Goal: Participate in discussion: Engage in conversation with other users on a specific topic

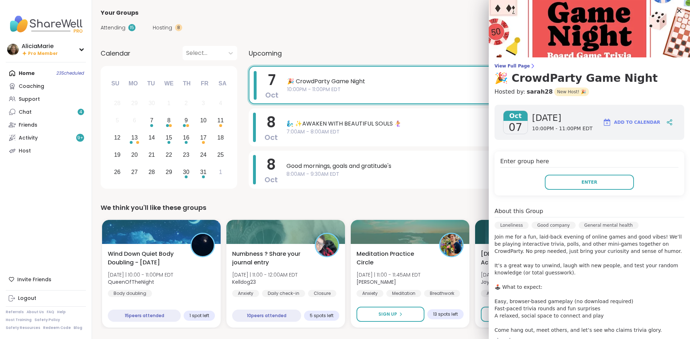
click at [52, 74] on div "Home 23 Scheduled Coaching Support Chat 4 Friends Activity 9 + Host" at bounding box center [46, 112] width 80 height 91
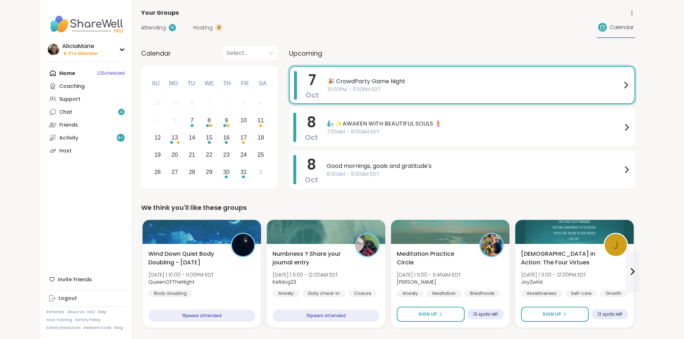
click at [46, 71] on div "Home 23 Scheduled Coaching Support Chat 4 Friends Activity 9 + Host" at bounding box center [86, 112] width 80 height 91
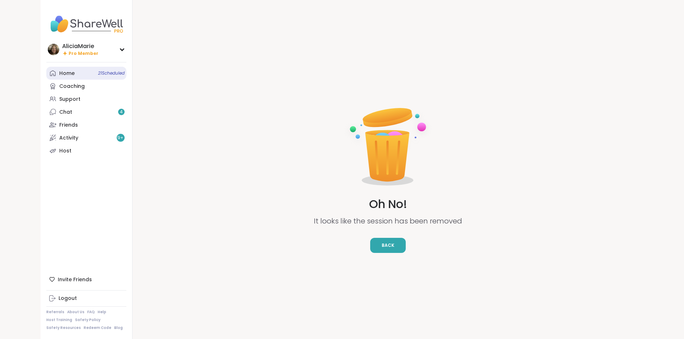
click at [46, 75] on link "Home 21 Scheduled" at bounding box center [86, 73] width 80 height 13
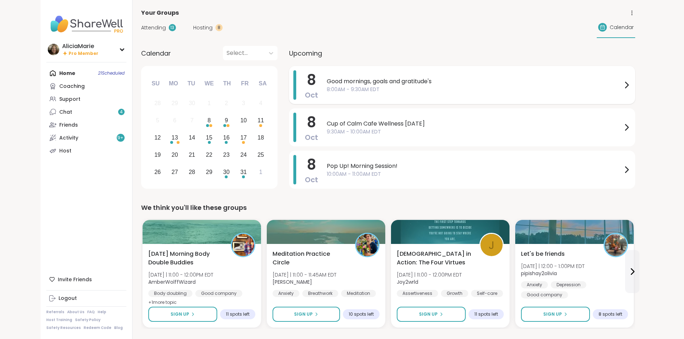
click at [327, 84] on span "Good mornings, goals and gratitude's" at bounding box center [475, 81] width 296 height 9
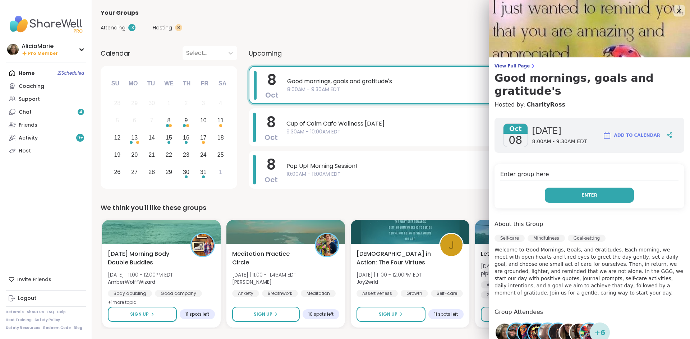
click at [572, 189] on button "Enter" at bounding box center [589, 195] width 89 height 15
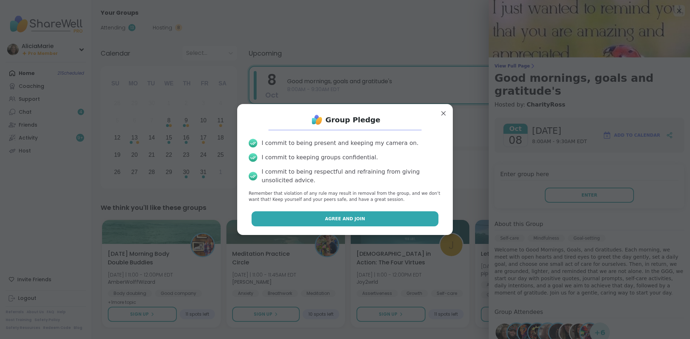
click at [380, 215] on button "Agree and Join" at bounding box center [344, 219] width 187 height 15
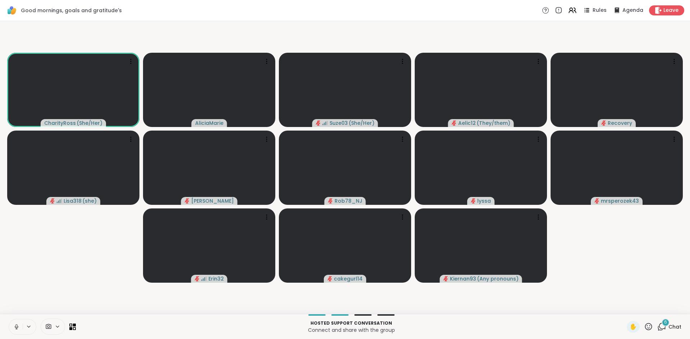
click at [16, 321] on button at bounding box center [16, 327] width 14 height 15
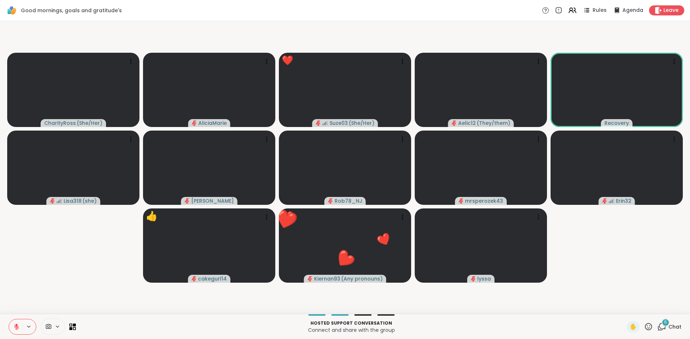
click at [11, 328] on button at bounding box center [16, 327] width 14 height 15
click at [10, 330] on button at bounding box center [16, 327] width 14 height 15
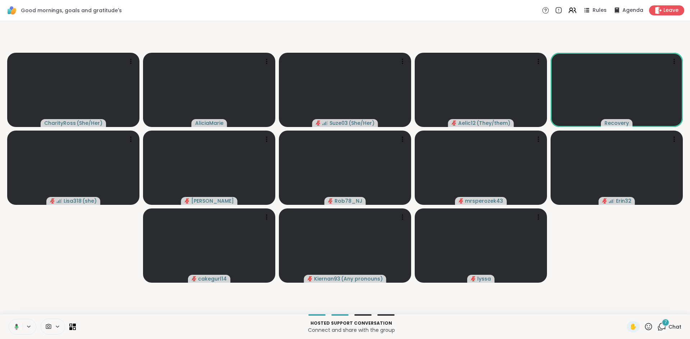
click at [10, 330] on button at bounding box center [15, 327] width 15 height 15
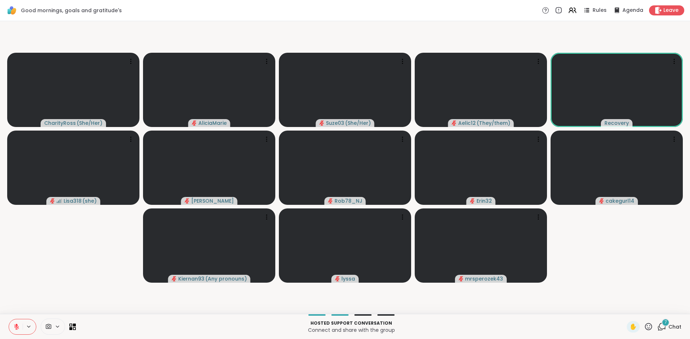
click at [664, 324] on span "7" at bounding box center [665, 323] width 3 height 6
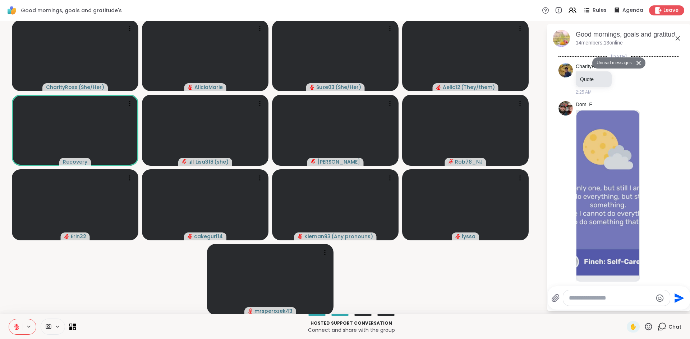
scroll to position [1528, 0]
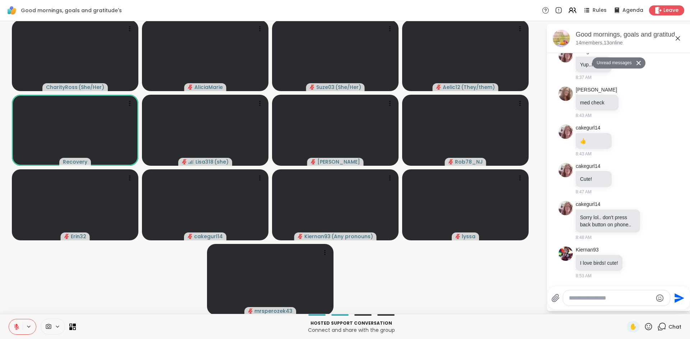
click at [582, 293] on div at bounding box center [616, 298] width 107 height 15
click at [584, 302] on div at bounding box center [616, 298] width 107 height 15
click at [584, 301] on textarea "Type your message" at bounding box center [611, 298] width 84 height 7
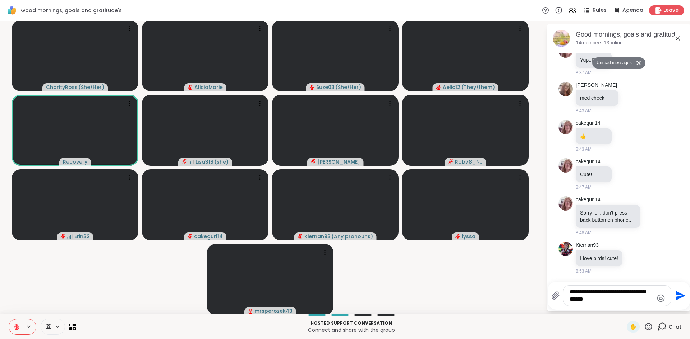
type textarea "**********"
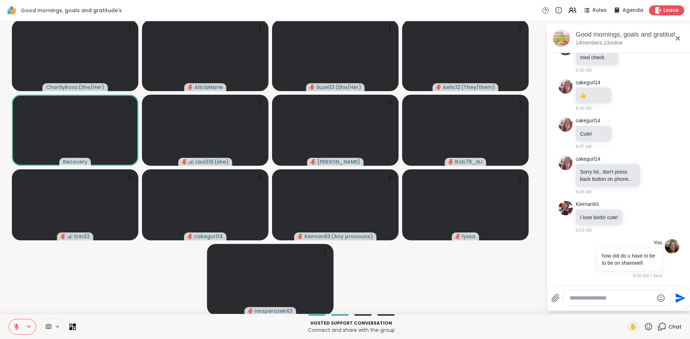
scroll to position [1557, 0]
type textarea "********"
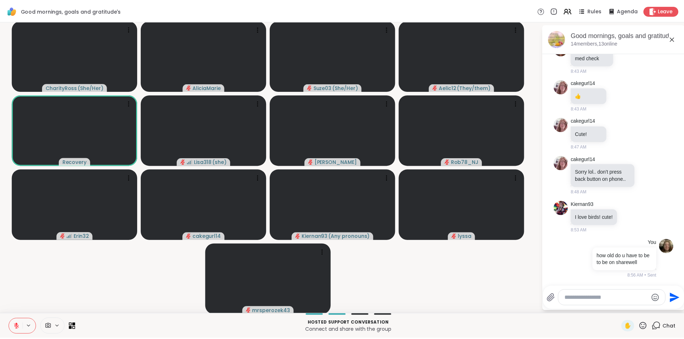
scroll to position [1595, 0]
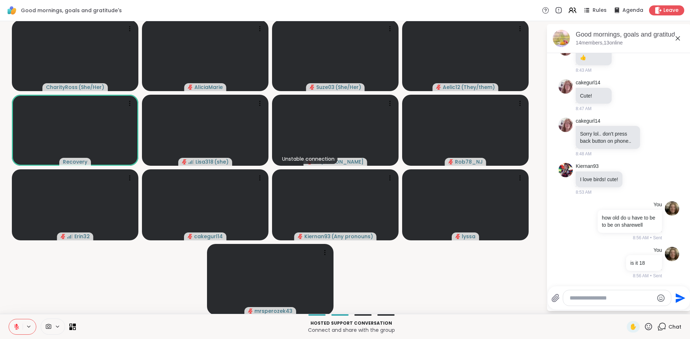
click at [19, 324] on icon at bounding box center [16, 327] width 6 height 6
click at [16, 328] on icon at bounding box center [16, 327] width 6 height 6
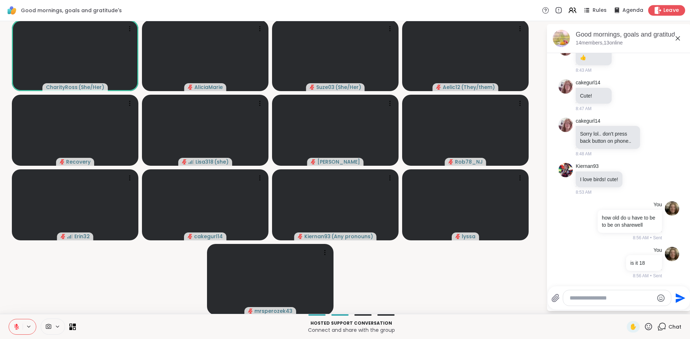
click at [666, 14] on span "Leave" at bounding box center [671, 11] width 16 height 8
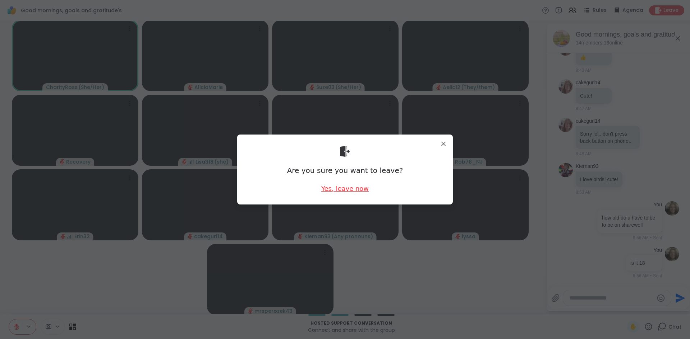
click at [339, 192] on div "Yes, leave now" at bounding box center [344, 188] width 47 height 9
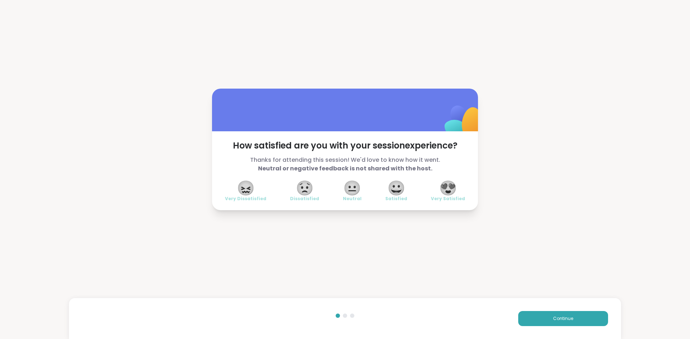
click at [453, 190] on span "😍" at bounding box center [448, 188] width 18 height 13
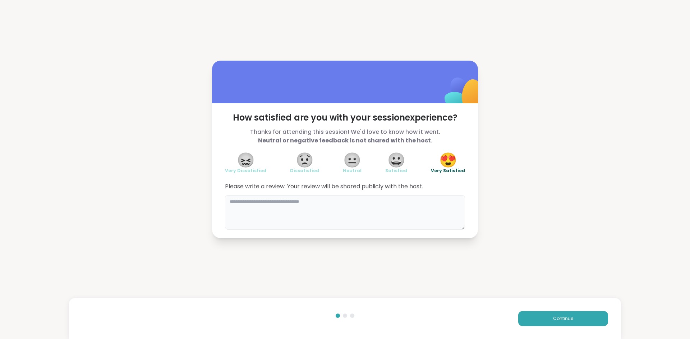
click at [321, 213] on textarea at bounding box center [345, 212] width 240 height 34
type textarea "**********"
click at [526, 318] on button "Continue" at bounding box center [563, 318] width 90 height 15
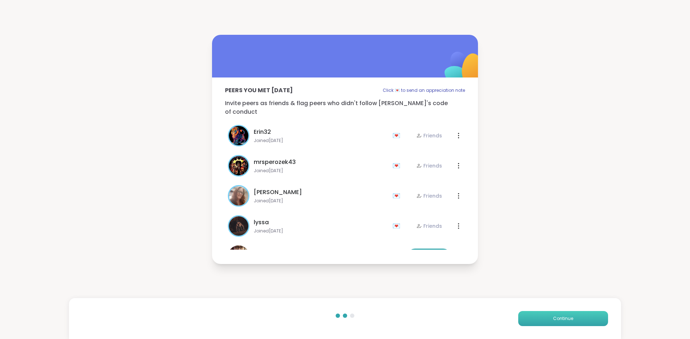
click at [526, 318] on button "Continue" at bounding box center [563, 318] width 90 height 15
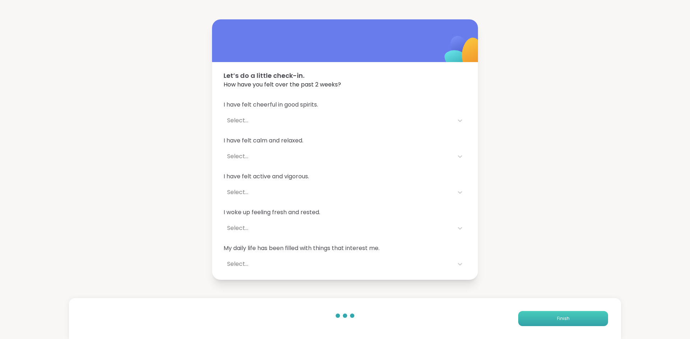
click at [526, 318] on button "Finish" at bounding box center [563, 318] width 90 height 15
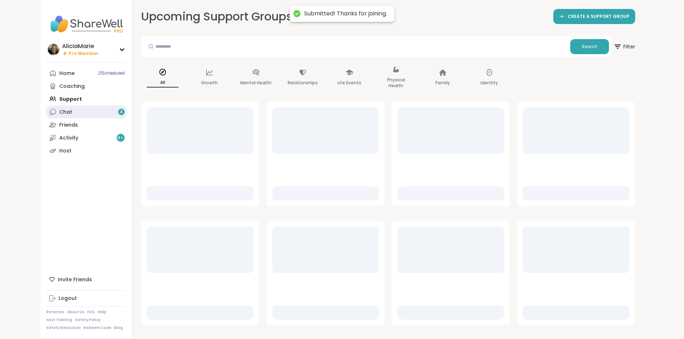
click at [65, 111] on link "Chat 4" at bounding box center [86, 112] width 80 height 13
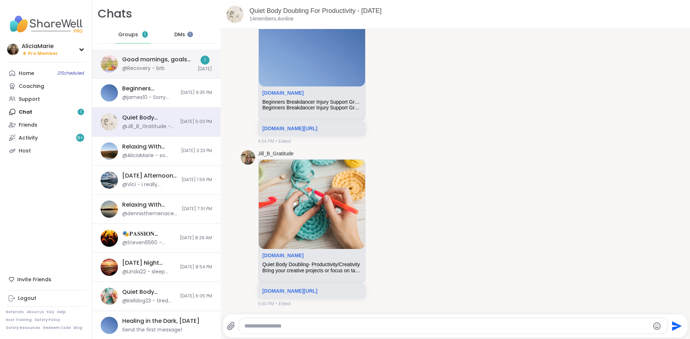
click at [177, 61] on div "Good mornings, goals and gratitude's, [DATE]" at bounding box center [157, 60] width 71 height 8
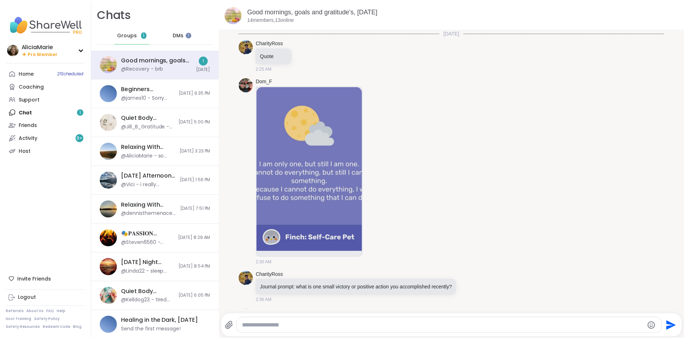
scroll to position [1269, 0]
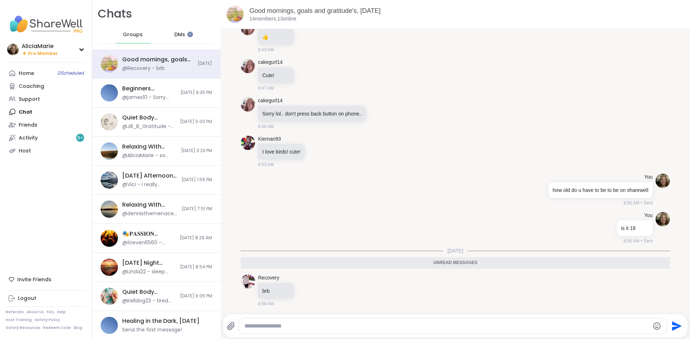
click at [125, 41] on div "Groups" at bounding box center [132, 34] width 35 height 17
click at [112, 32] on div "Groups DMs" at bounding box center [156, 35] width 117 height 18
click at [125, 34] on span "Groups" at bounding box center [133, 34] width 20 height 7
click at [132, 36] on span "Groups" at bounding box center [133, 34] width 20 height 7
click at [141, 57] on div "Good mornings, goals and gratitude's, [DATE]" at bounding box center [157, 60] width 71 height 8
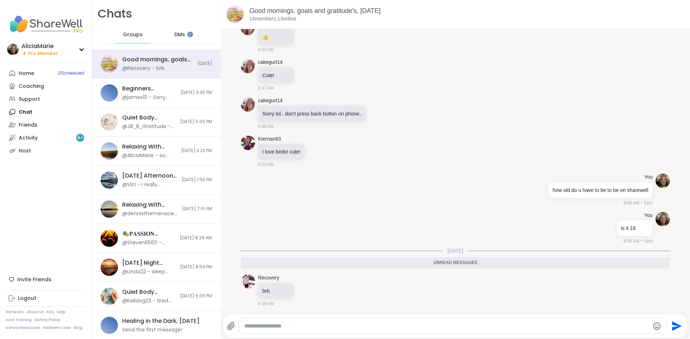
click at [174, 38] on span "DMs" at bounding box center [179, 34] width 11 height 7
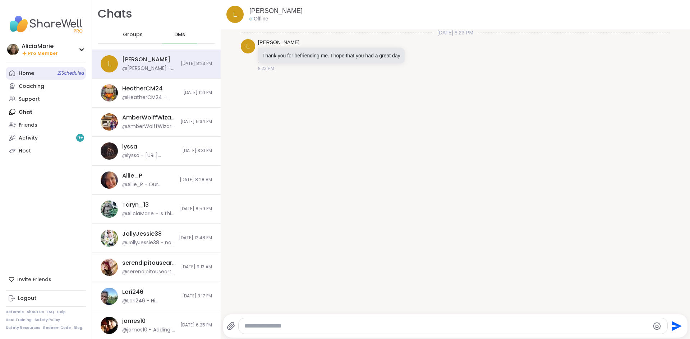
click at [58, 75] on span "21 Scheduled" at bounding box center [70, 73] width 27 height 6
